Goal: Task Accomplishment & Management: Manage account settings

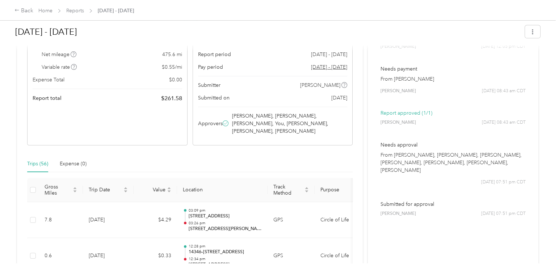
scroll to position [72, 0]
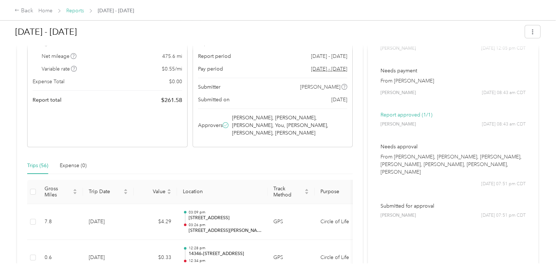
click at [76, 11] on link "Reports" at bounding box center [75, 11] width 18 height 6
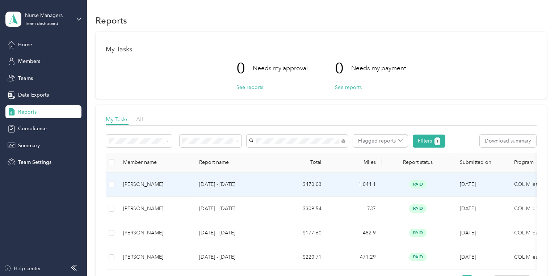
click at [260, 187] on p "[DATE] - [DATE]" at bounding box center [233, 185] width 68 height 8
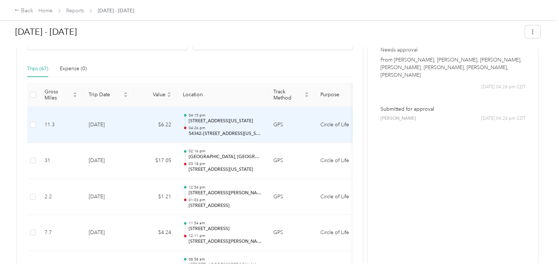
scroll to position [181, 0]
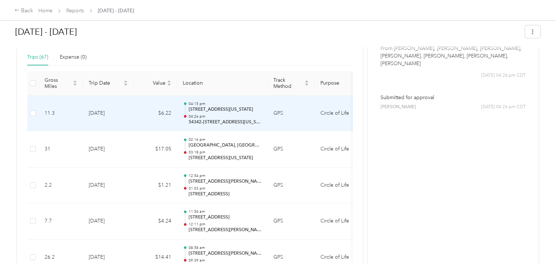
click at [250, 119] on p "54342–[STREET_ADDRESS][US_STATE][PERSON_NAME]" at bounding box center [225, 122] width 73 height 7
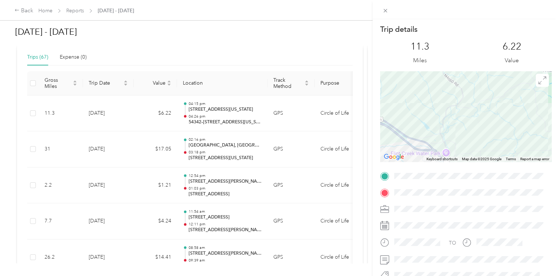
drag, startPoint x: 440, startPoint y: 101, endPoint x: 534, endPoint y: 229, distance: 159.2
click at [533, 228] on div "Trip details This trip cannot be edited because it is either under review, appr…" at bounding box center [465, 185] width 171 height 322
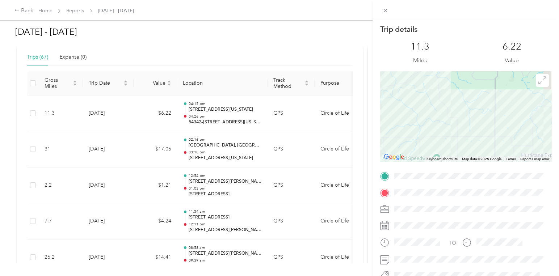
drag, startPoint x: 499, startPoint y: 110, endPoint x: 349, endPoint y: 82, distance: 152.5
click at [351, 82] on div "Trip details This trip cannot be edited because it is either under review, appr…" at bounding box center [279, 138] width 559 height 276
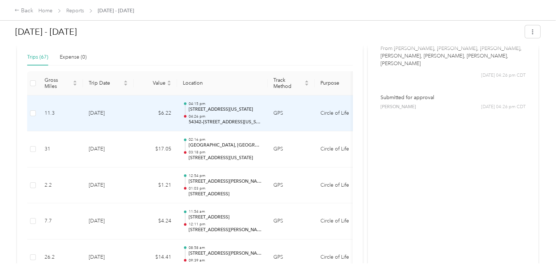
click at [235, 119] on p "54342–[STREET_ADDRESS][US_STATE][PERSON_NAME]" at bounding box center [225, 122] width 73 height 7
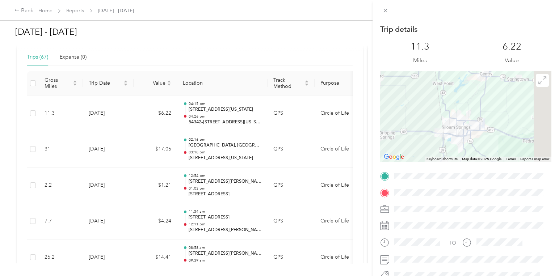
drag, startPoint x: 507, startPoint y: 133, endPoint x: 434, endPoint y: 134, distance: 72.4
click at [434, 134] on div at bounding box center [465, 116] width 171 height 90
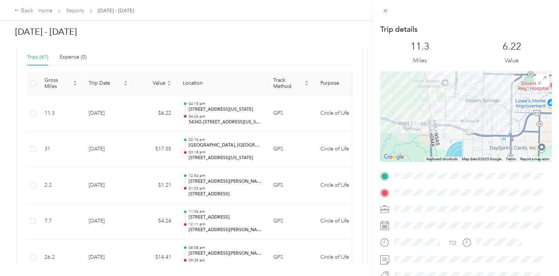
drag, startPoint x: 422, startPoint y: 132, endPoint x: 452, endPoint y: 132, distance: 29.7
click at [452, 132] on div at bounding box center [465, 116] width 171 height 90
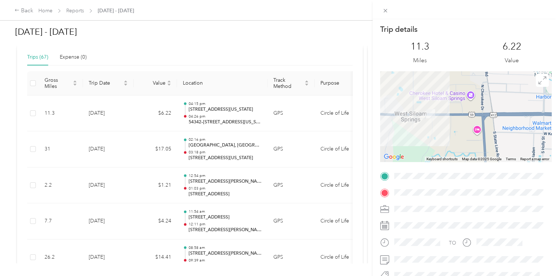
drag, startPoint x: 419, startPoint y: 127, endPoint x: 474, endPoint y: 127, distance: 54.3
click at [474, 127] on div at bounding box center [465, 116] width 171 height 90
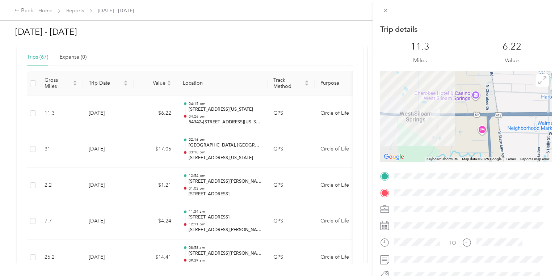
click at [204, 39] on div "Trip details This trip cannot be edited because it is either under review, appr…" at bounding box center [279, 138] width 559 height 276
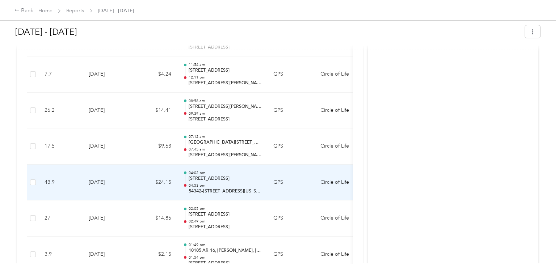
scroll to position [253, 0]
